Goal: Check status: Check status

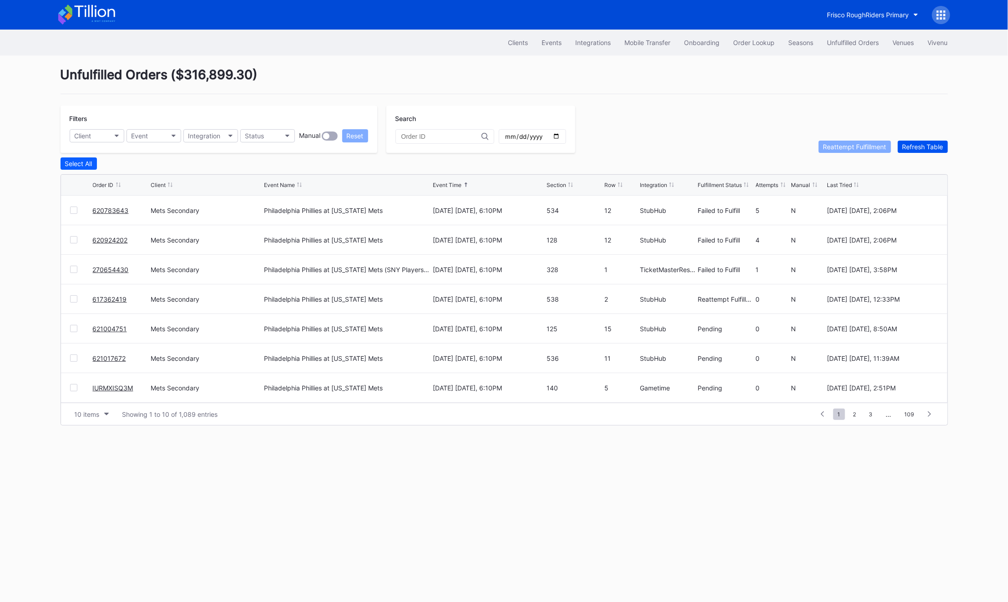
click at [934, 144] on div "Refresh Table" at bounding box center [923, 147] width 41 height 8
click at [914, 143] on div "Refresh Table" at bounding box center [923, 147] width 41 height 8
click at [75, 299] on div at bounding box center [73, 298] width 7 height 7
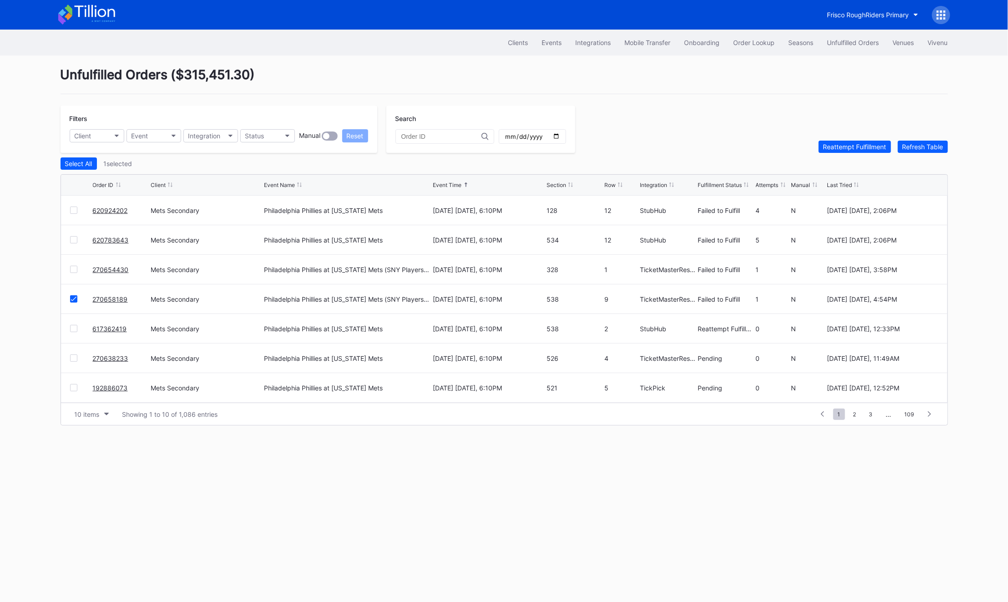
click at [74, 266] on div at bounding box center [73, 269] width 7 height 7
click at [837, 141] on button "Reattempt Fulfillment" at bounding box center [855, 147] width 72 height 12
click at [765, 45] on div "Order Lookup" at bounding box center [754, 43] width 41 height 8
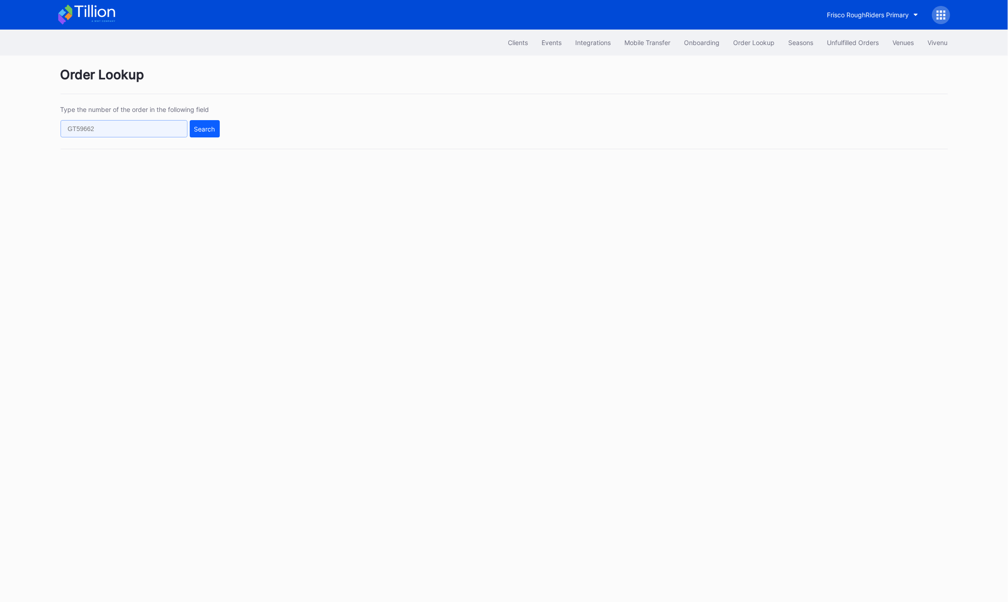
click at [149, 130] on input "text" at bounding box center [124, 128] width 127 height 17
paste input "75071848"
type input "75071848"
click at [197, 126] on div "Search" at bounding box center [204, 129] width 21 height 8
